Goal: Task Accomplishment & Management: Manage account settings

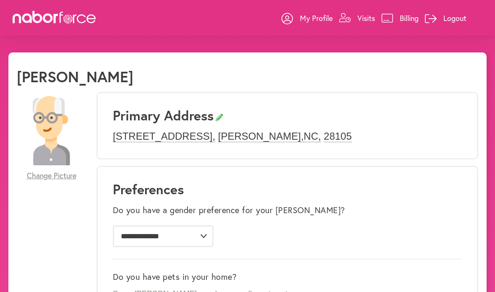
click at [306, 13] on p "My Profile" at bounding box center [316, 18] width 33 height 10
click at [360, 13] on p "Visits" at bounding box center [366, 18] width 18 height 10
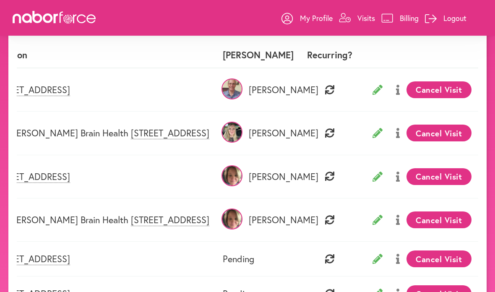
scroll to position [0, 139]
click at [441, 83] on button "Cancel Visit" at bounding box center [438, 89] width 65 height 17
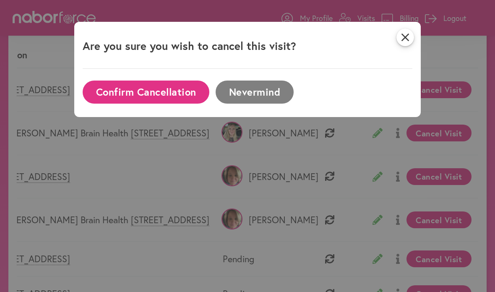
click at [172, 87] on button "Confirm Cancellation" at bounding box center [146, 91] width 127 height 23
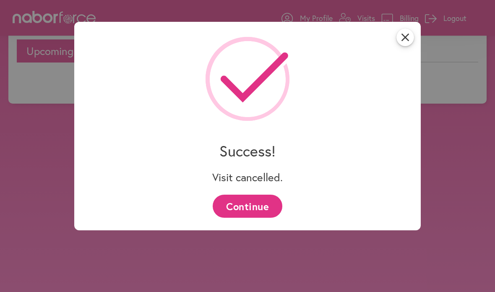
scroll to position [61, 0]
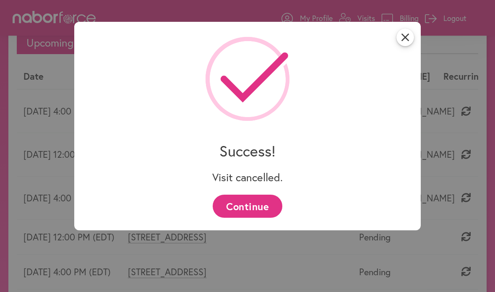
click at [263, 205] on button "Continue" at bounding box center [247, 206] width 69 height 23
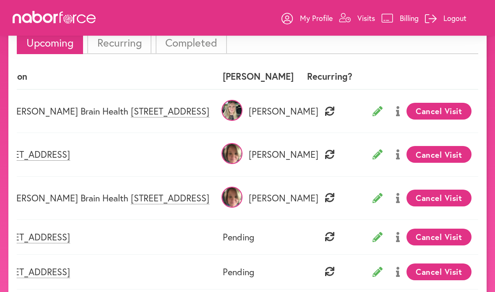
scroll to position [0, 139]
click at [435, 116] on button "Cancel Visit" at bounding box center [438, 111] width 65 height 17
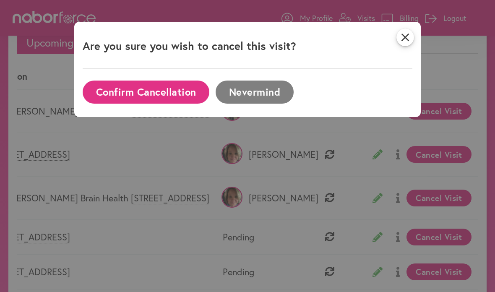
click at [169, 88] on button "Confirm Cancellation" at bounding box center [146, 91] width 127 height 23
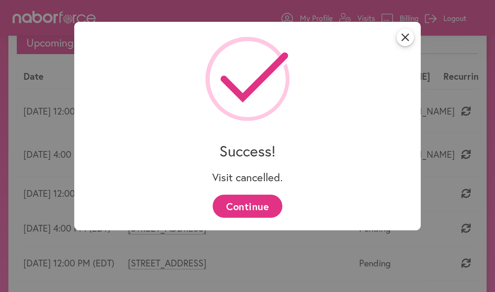
click at [399, 39] on icon "close" at bounding box center [405, 38] width 18 height 18
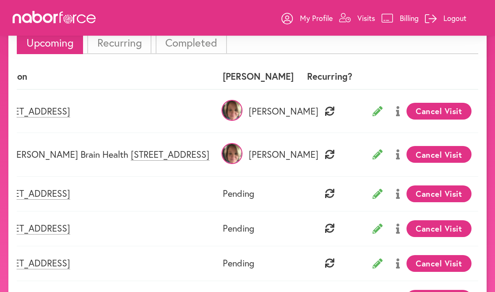
click at [433, 109] on button "Cancel Visit" at bounding box center [438, 111] width 65 height 17
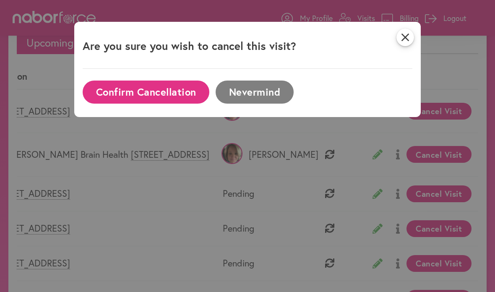
click at [186, 96] on button "Confirm Cancellation" at bounding box center [146, 91] width 127 height 23
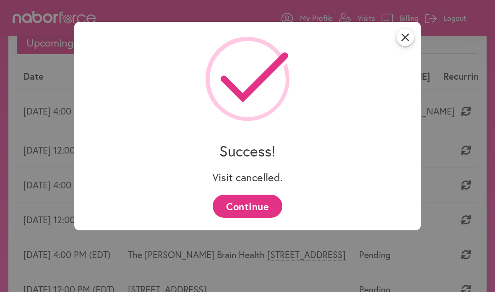
click at [407, 34] on icon "close" at bounding box center [405, 38] width 18 height 18
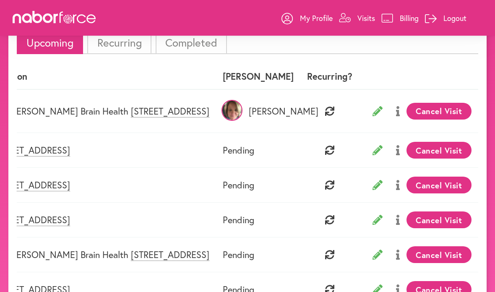
click at [444, 109] on button "Cancel Visit" at bounding box center [438, 111] width 65 height 17
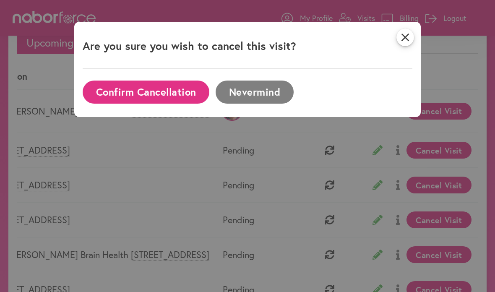
click at [190, 87] on button "Confirm Cancellation" at bounding box center [146, 91] width 127 height 23
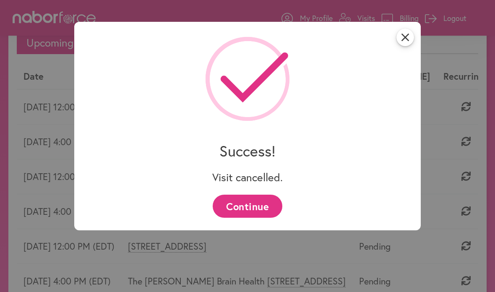
click at [412, 36] on icon "close" at bounding box center [405, 38] width 18 height 18
